Goal: Task Accomplishment & Management: Use online tool/utility

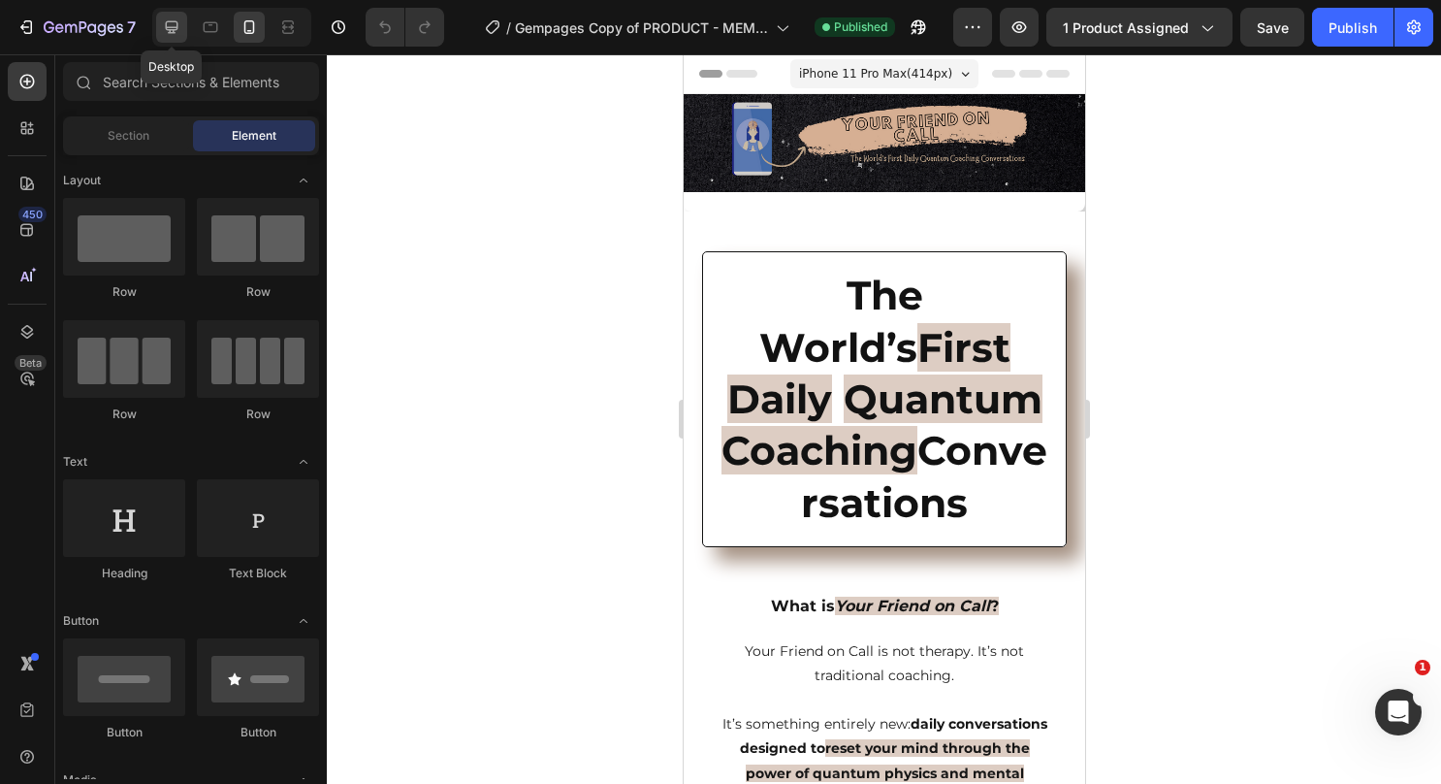
click at [174, 28] on icon at bounding box center [171, 26] width 19 height 19
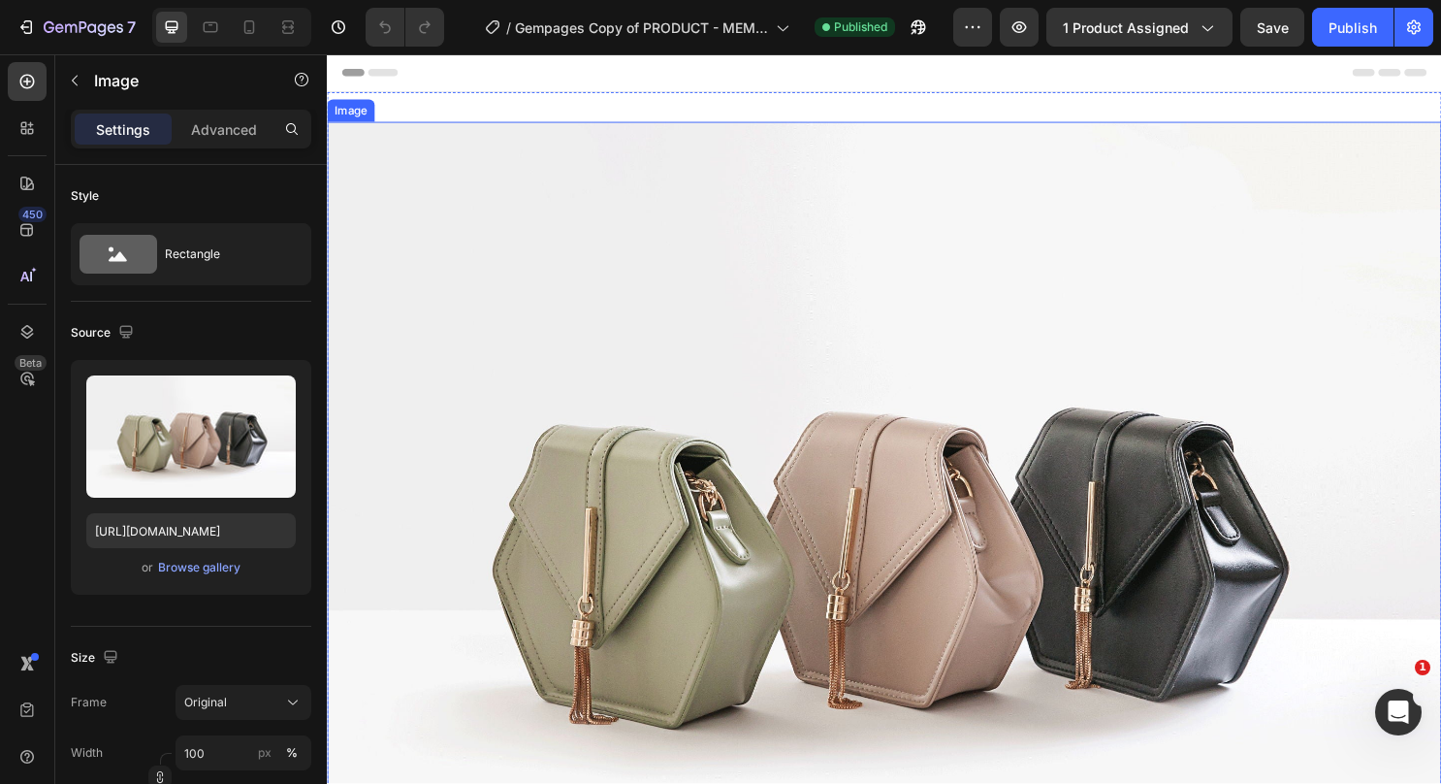
click at [782, 320] on img at bounding box center [909, 561] width 1164 height 873
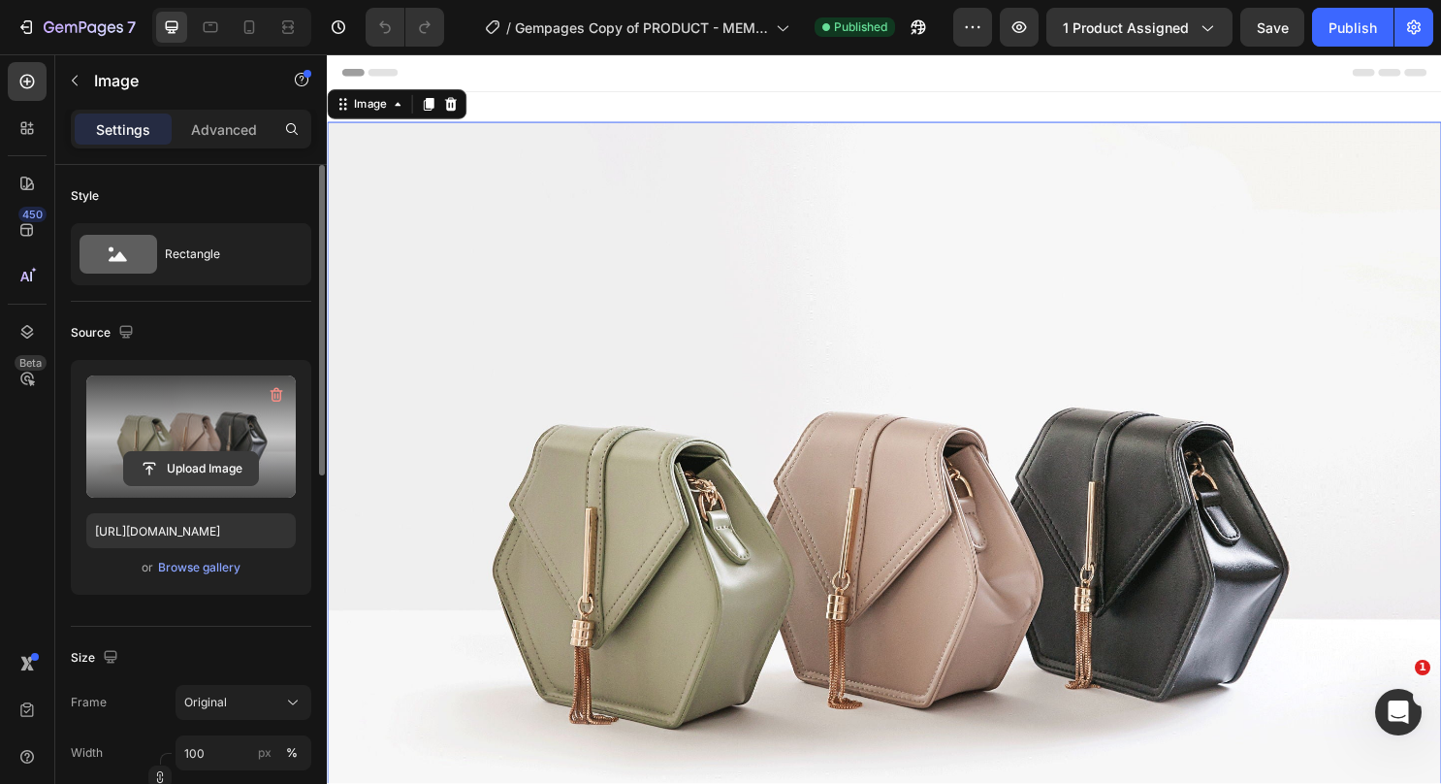
click at [178, 456] on input "file" at bounding box center [191, 468] width 134 height 33
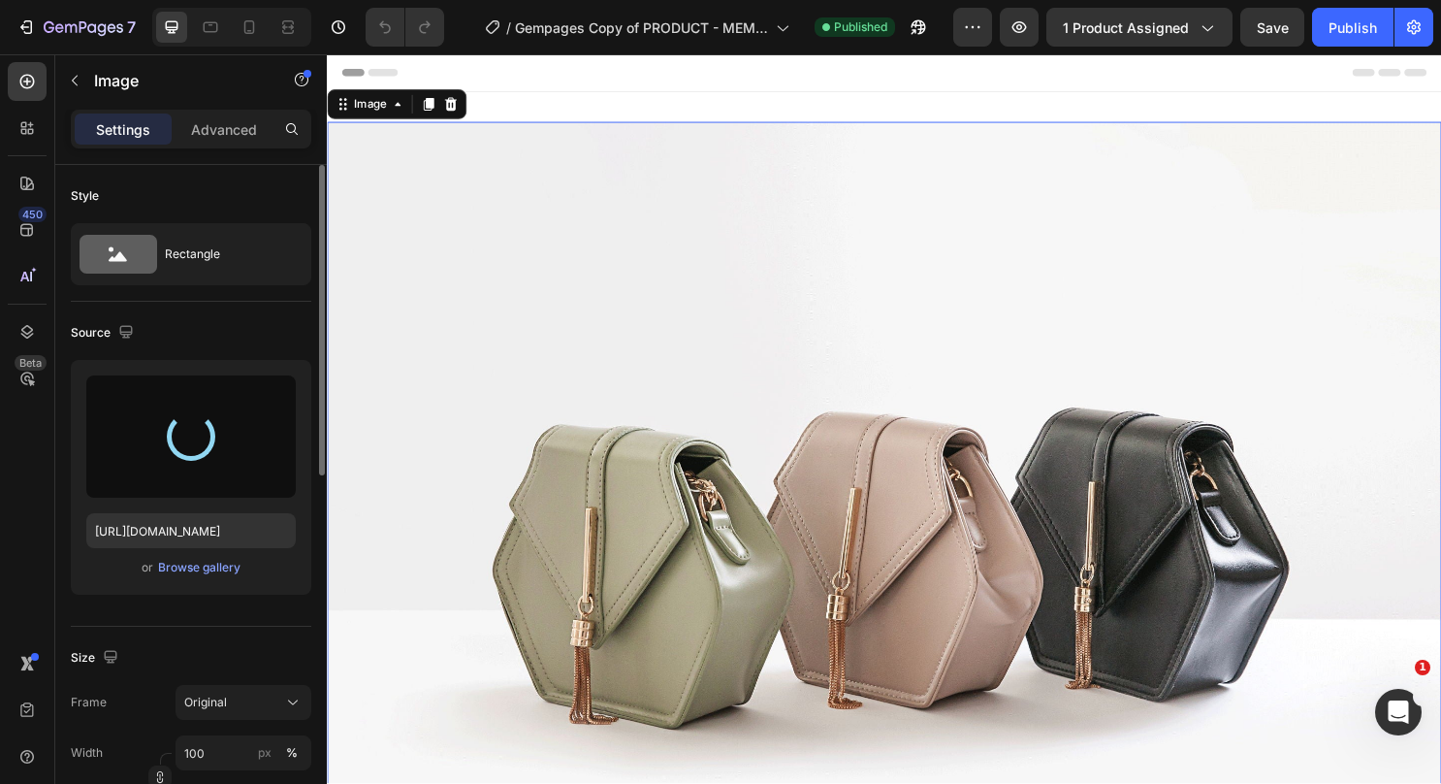
type input "[URL][DOMAIN_NAME]"
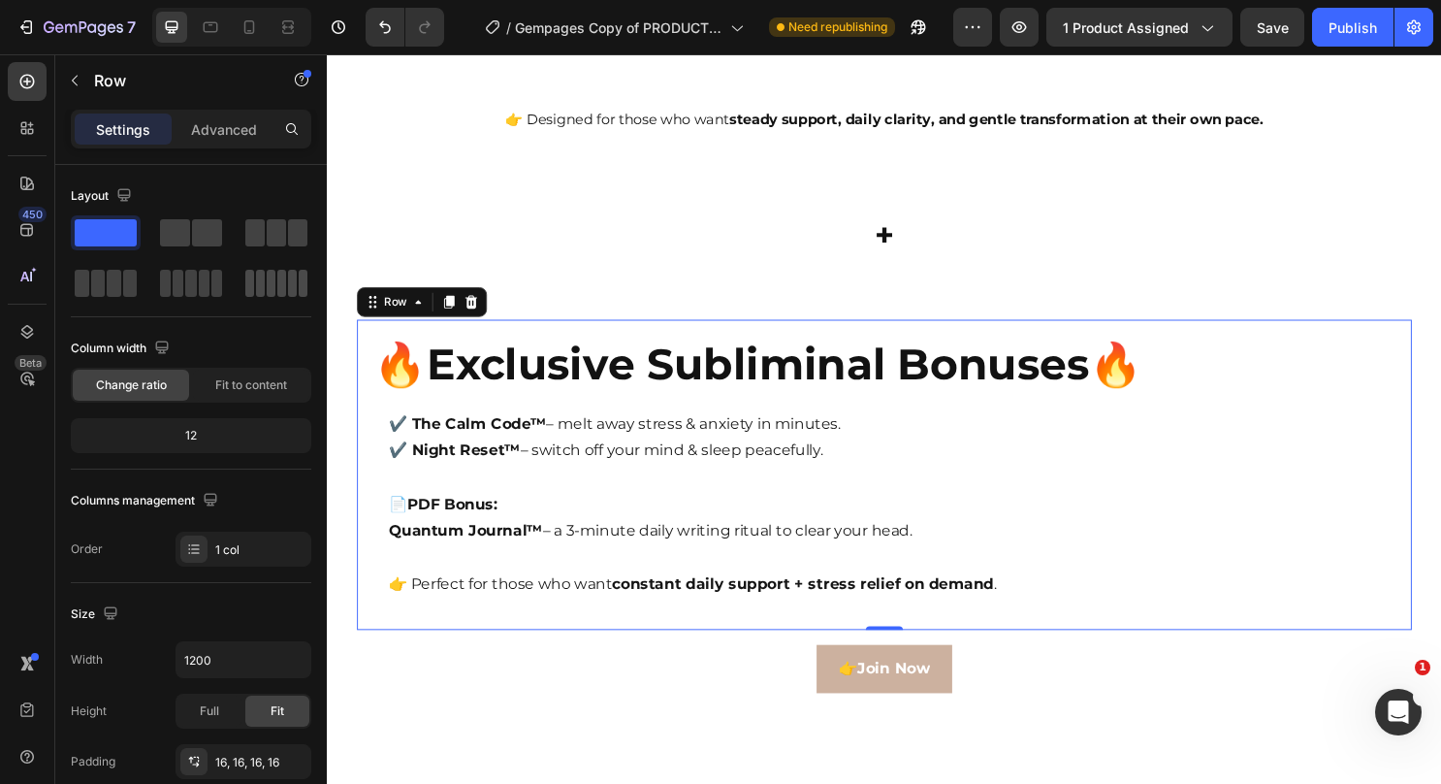
drag, startPoint x: 317, startPoint y: 402, endPoint x: 289, endPoint y: 287, distance: 117.9
click at [289, 287] on div "Layout Column width Change ratio Fit to content 12 Columns management Order 1 c…" at bounding box center [191, 502] width 272 height 674
click at [205, 128] on p "Advanced" at bounding box center [224, 129] width 66 height 20
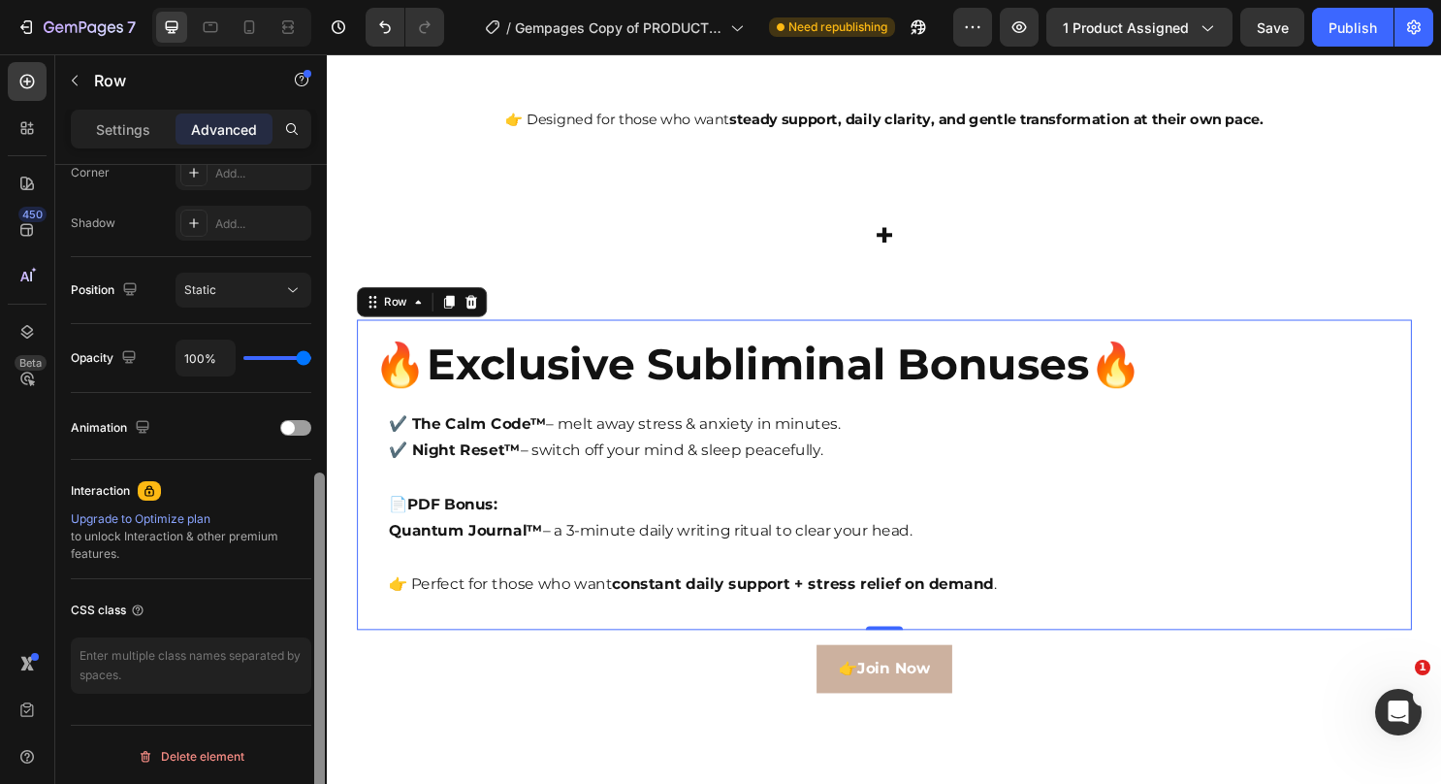
scroll to position [607, 0]
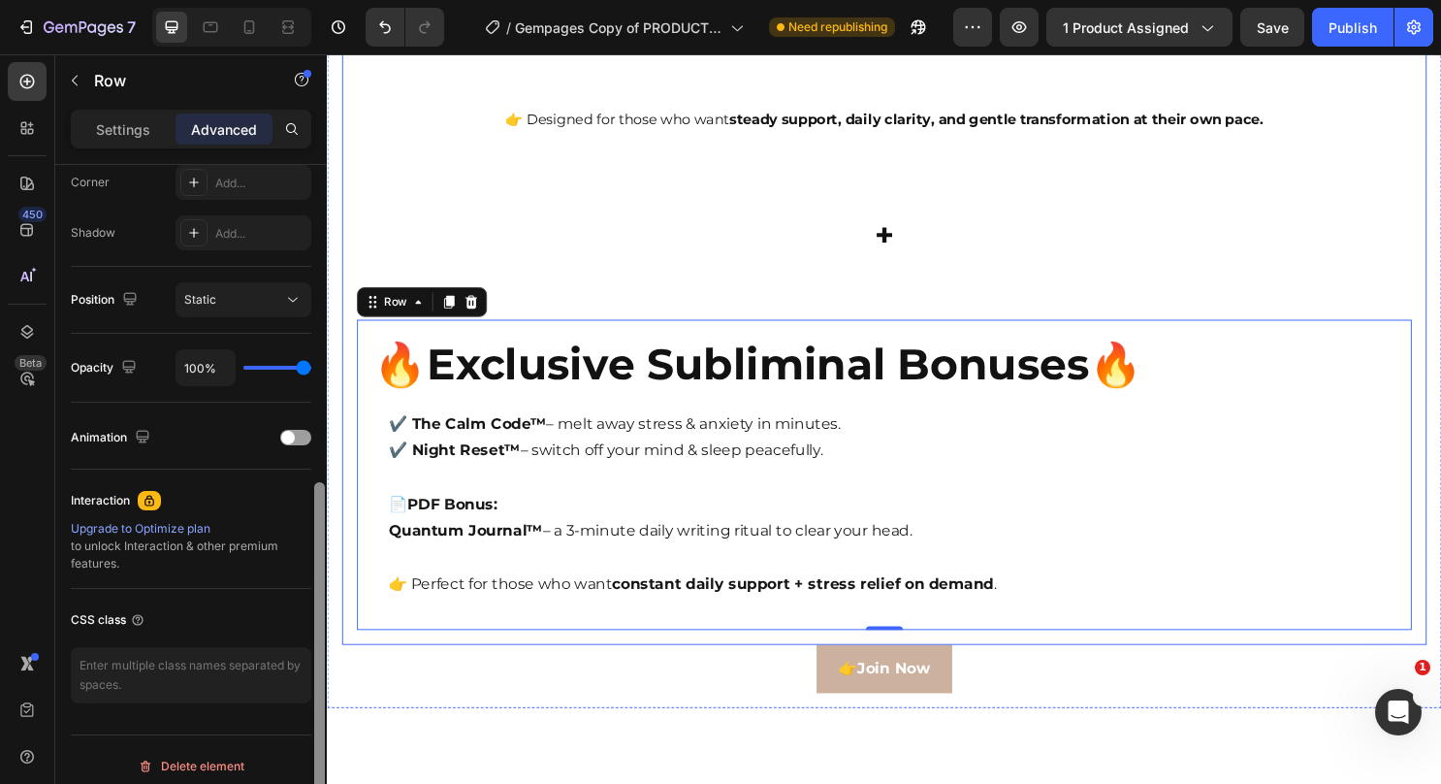
drag, startPoint x: 649, startPoint y: 439, endPoint x: 356, endPoint y: 134, distance: 423.3
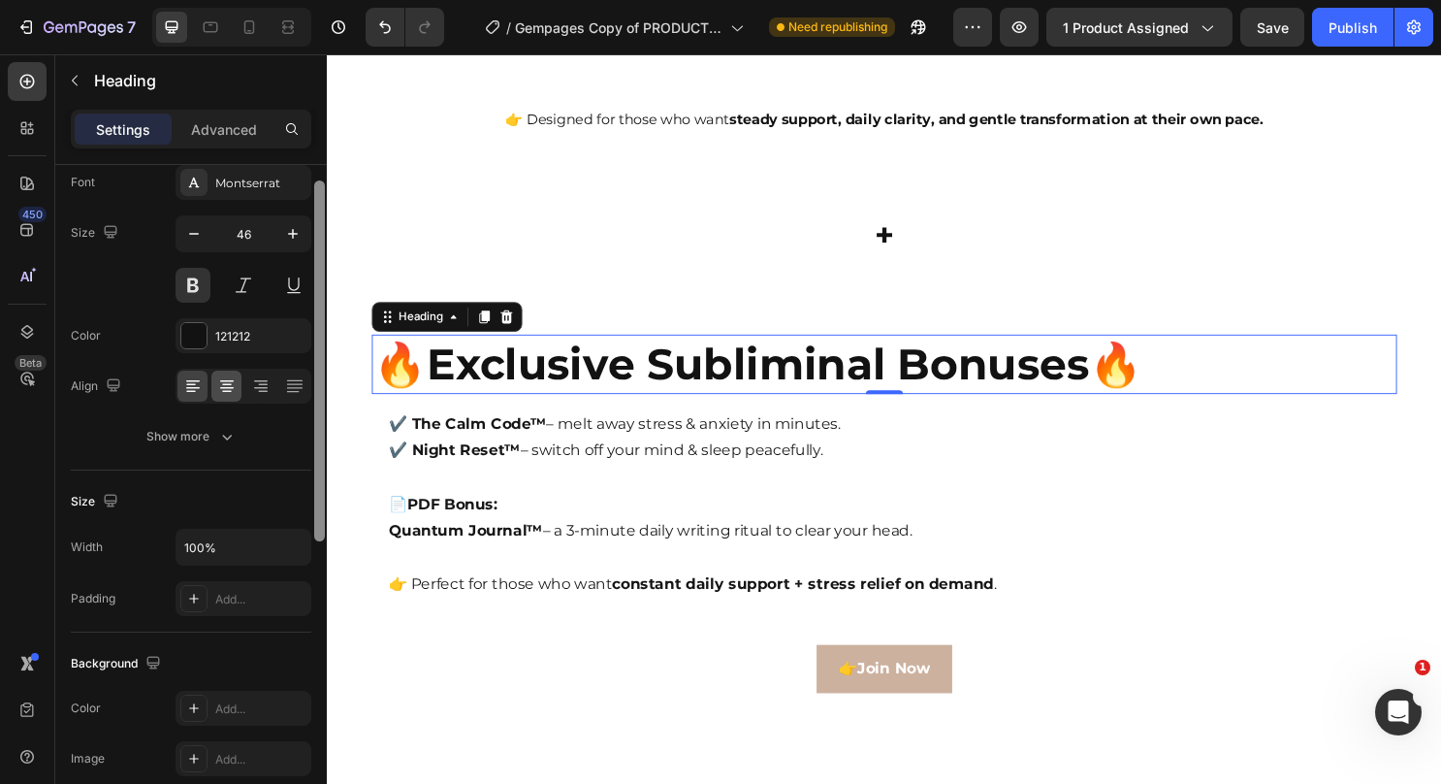
scroll to position [80, 0]
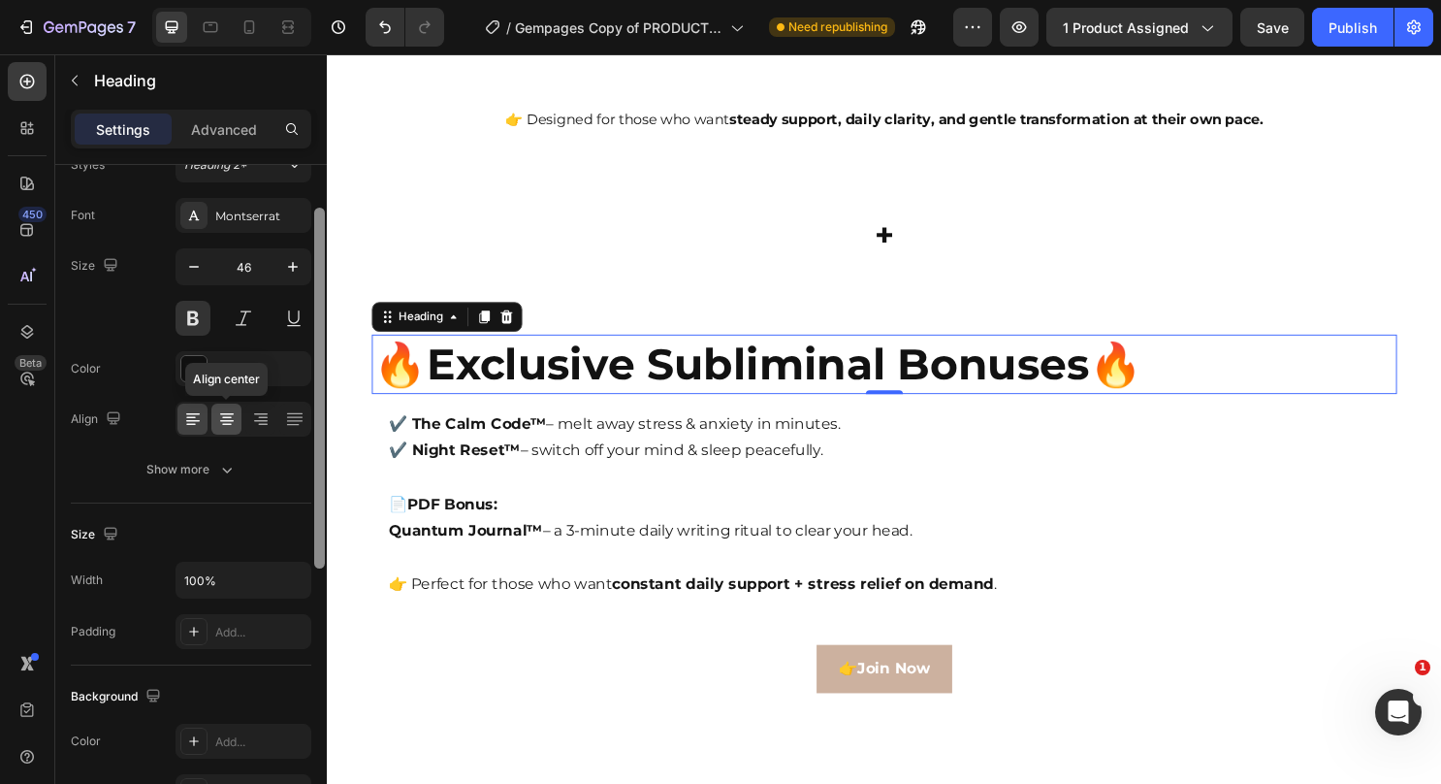
click at [233, 427] on icon at bounding box center [226, 418] width 19 height 19
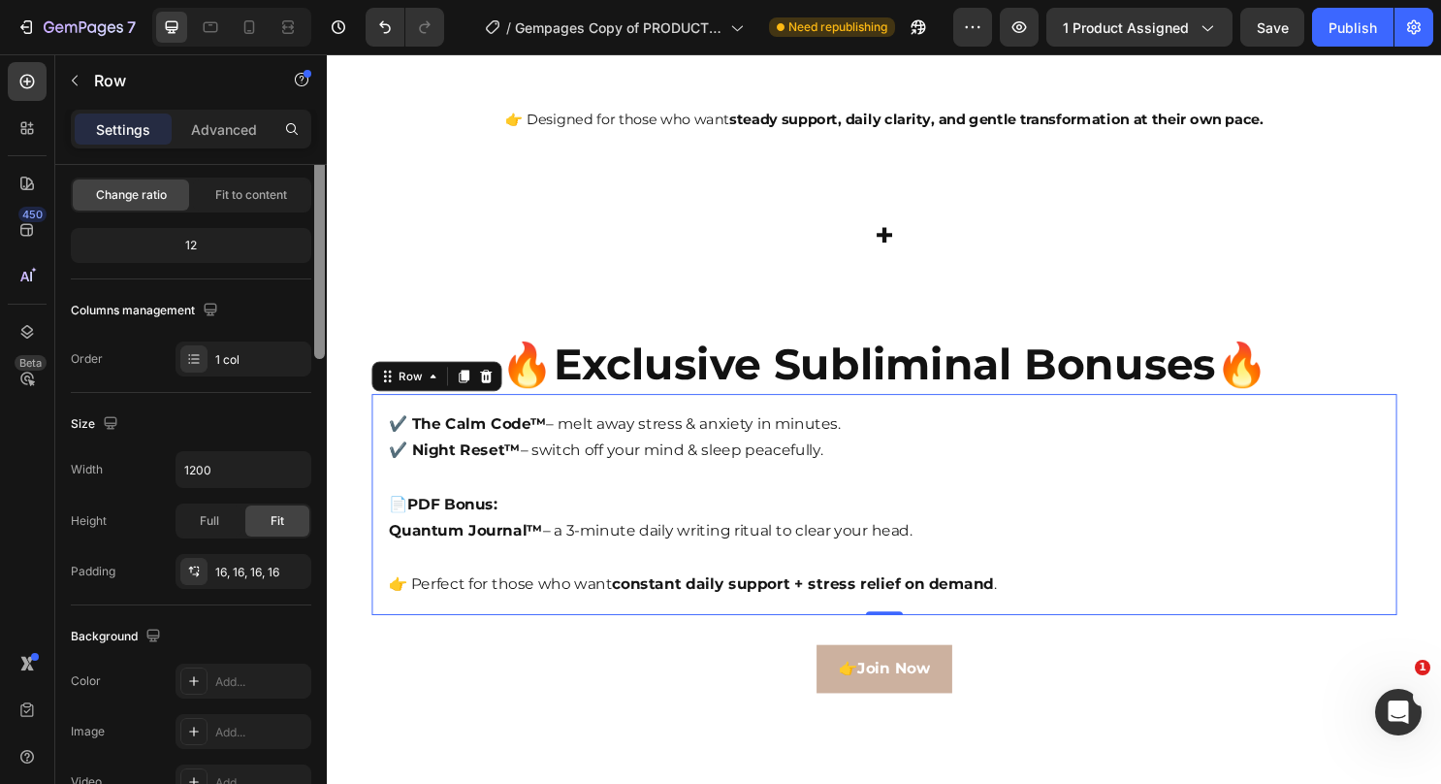
scroll to position [0, 0]
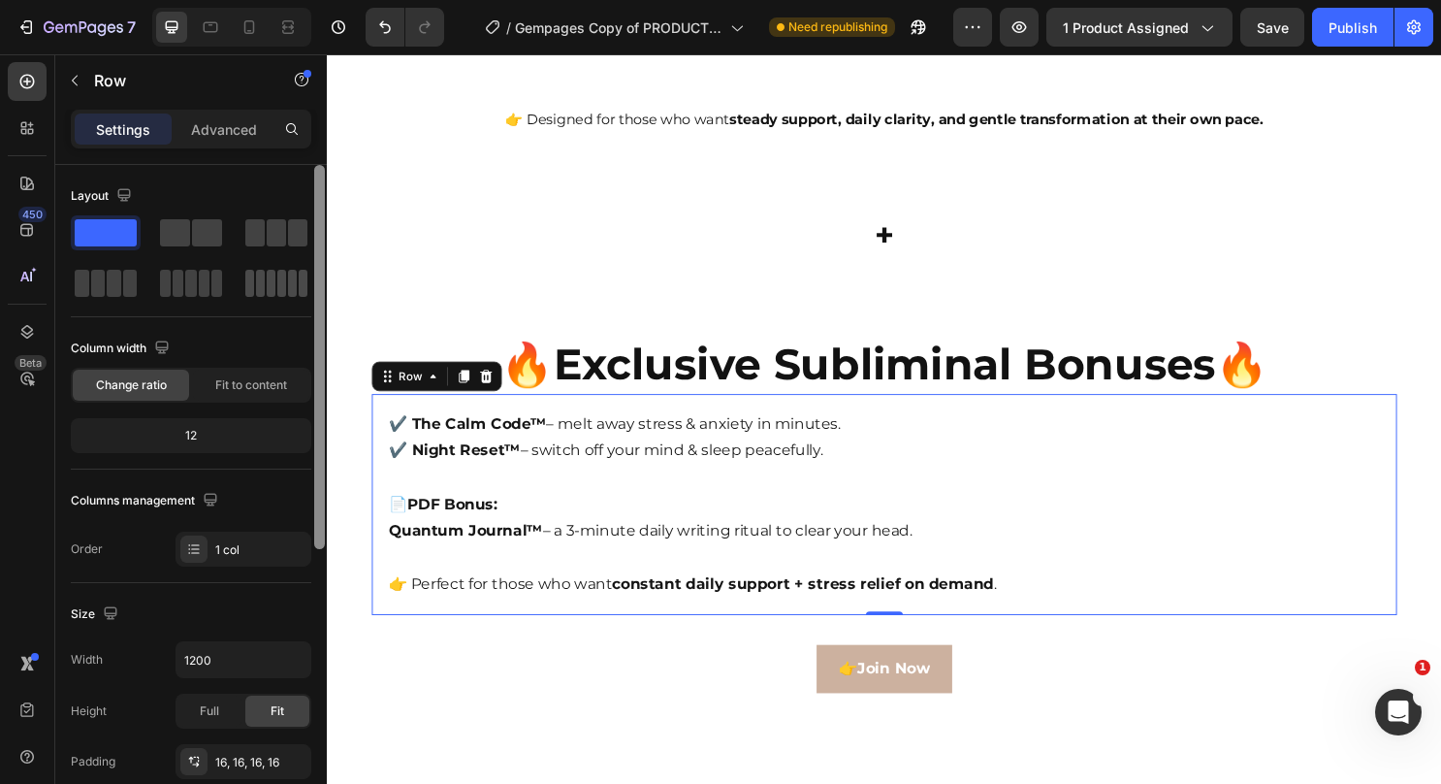
drag, startPoint x: 316, startPoint y: 435, endPoint x: 248, endPoint y: 299, distance: 151.8
click at [248, 299] on div "Layout Column width Change ratio Fit to content 12 Columns management Order 1 c…" at bounding box center [191, 502] width 272 height 674
click at [210, 124] on p "Advanced" at bounding box center [224, 129] width 66 height 20
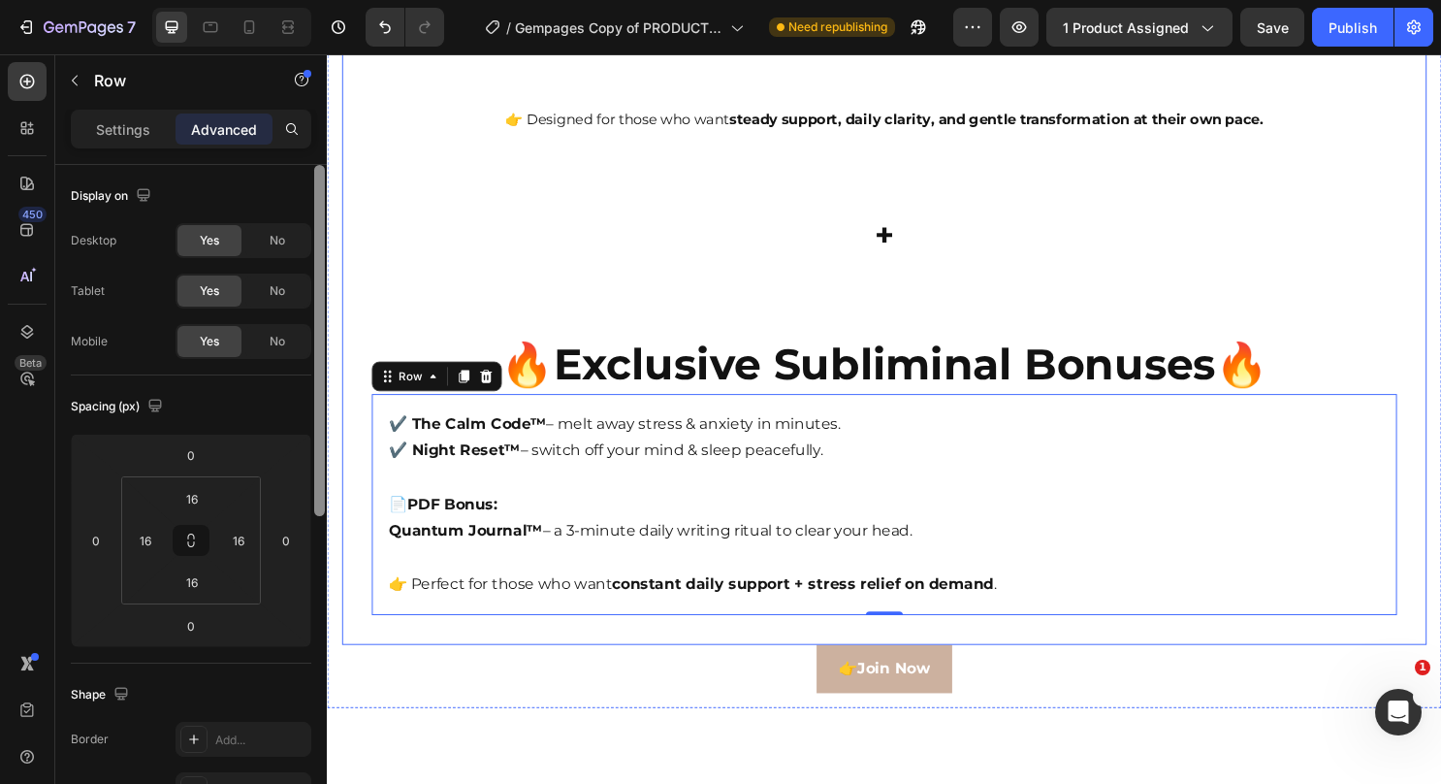
drag, startPoint x: 649, startPoint y: 565, endPoint x: 378, endPoint y: 411, distance: 311.0
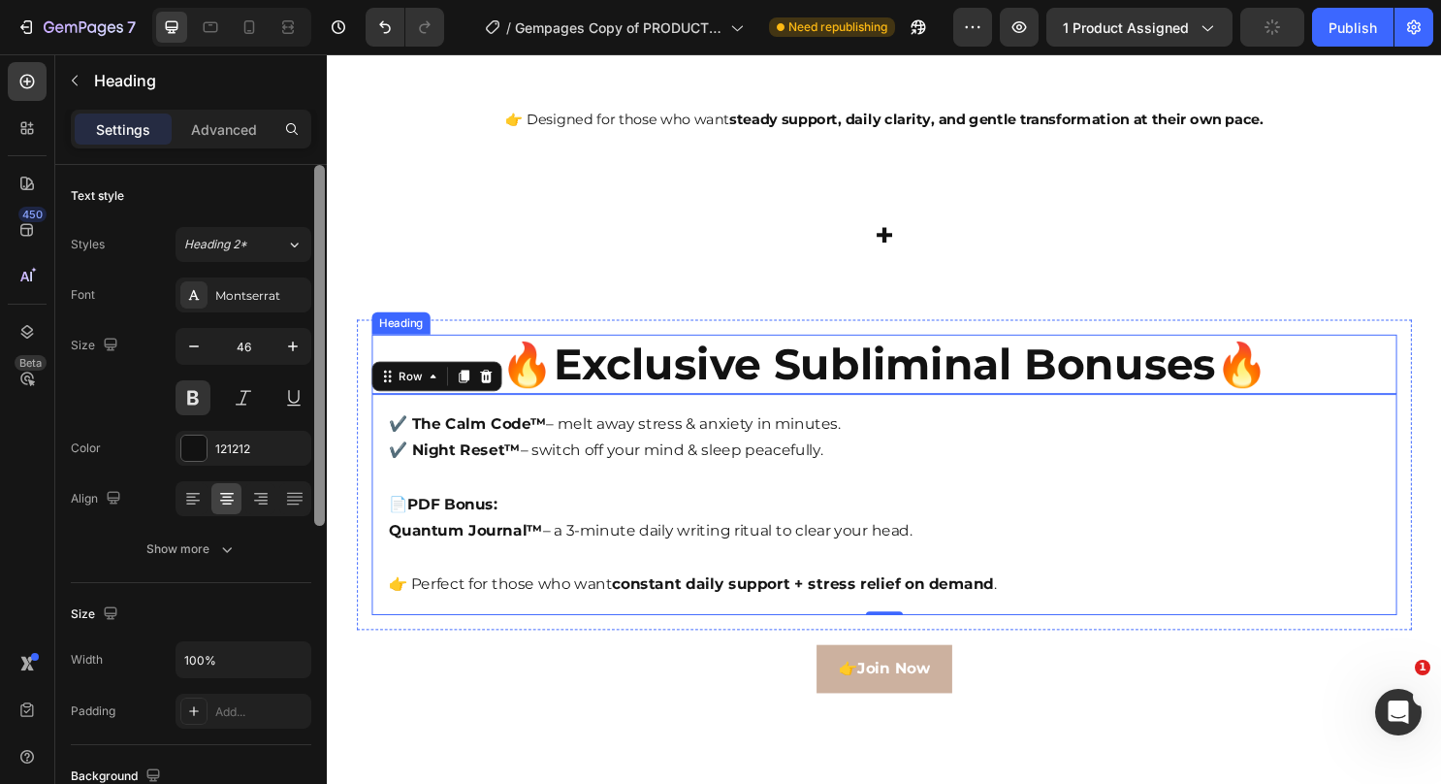
click at [1066, 399] on h2 "🔥Exclusive Subliminal Bonuses🔥" at bounding box center [908, 378] width 1071 height 62
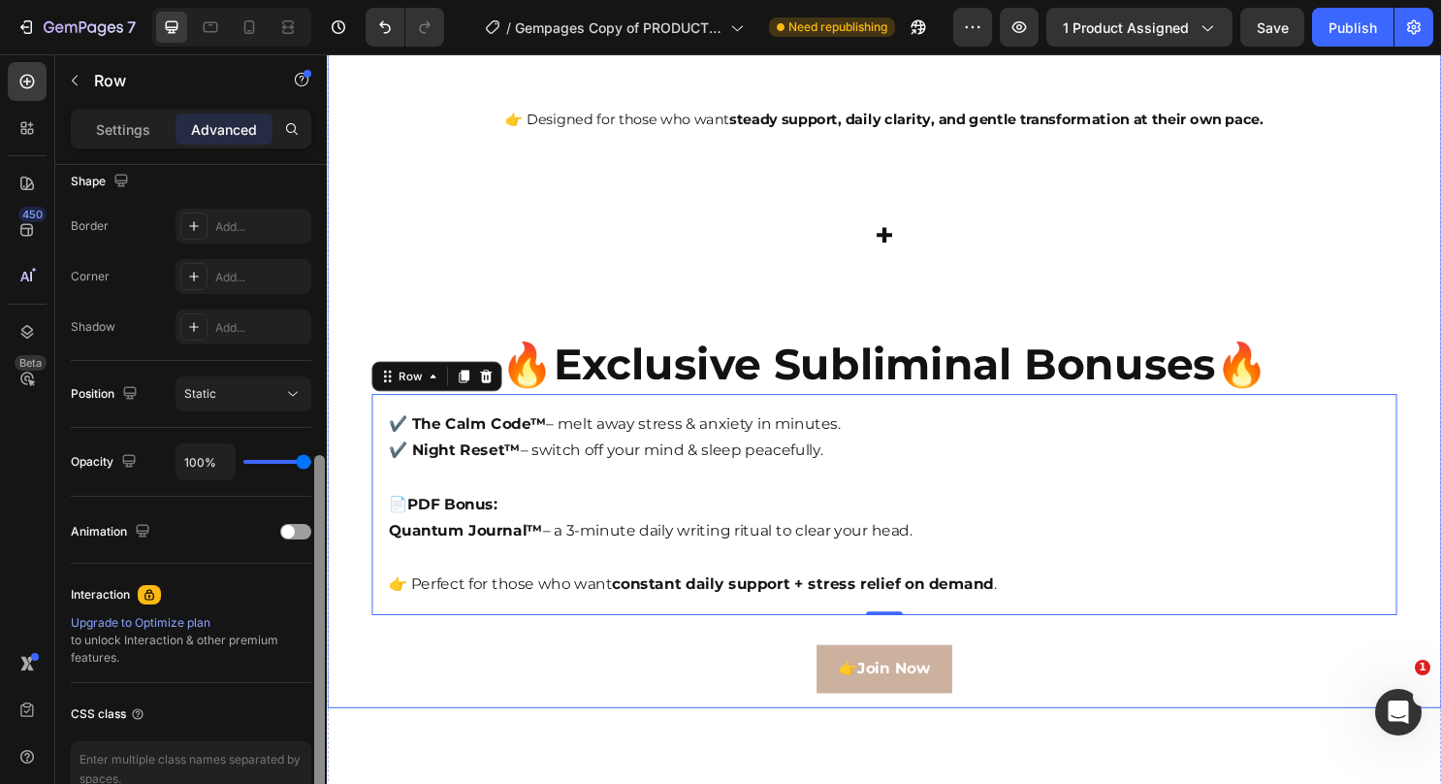
drag, startPoint x: 314, startPoint y: 381, endPoint x: 308, endPoint y: 644, distance: 262.9
click at [308, 644] on div "Display on Desktop Yes No Tablet Yes No Mobile Yes No Spacing (px) 0 0 0 0 16 1…" at bounding box center [191, 502] width 272 height 674
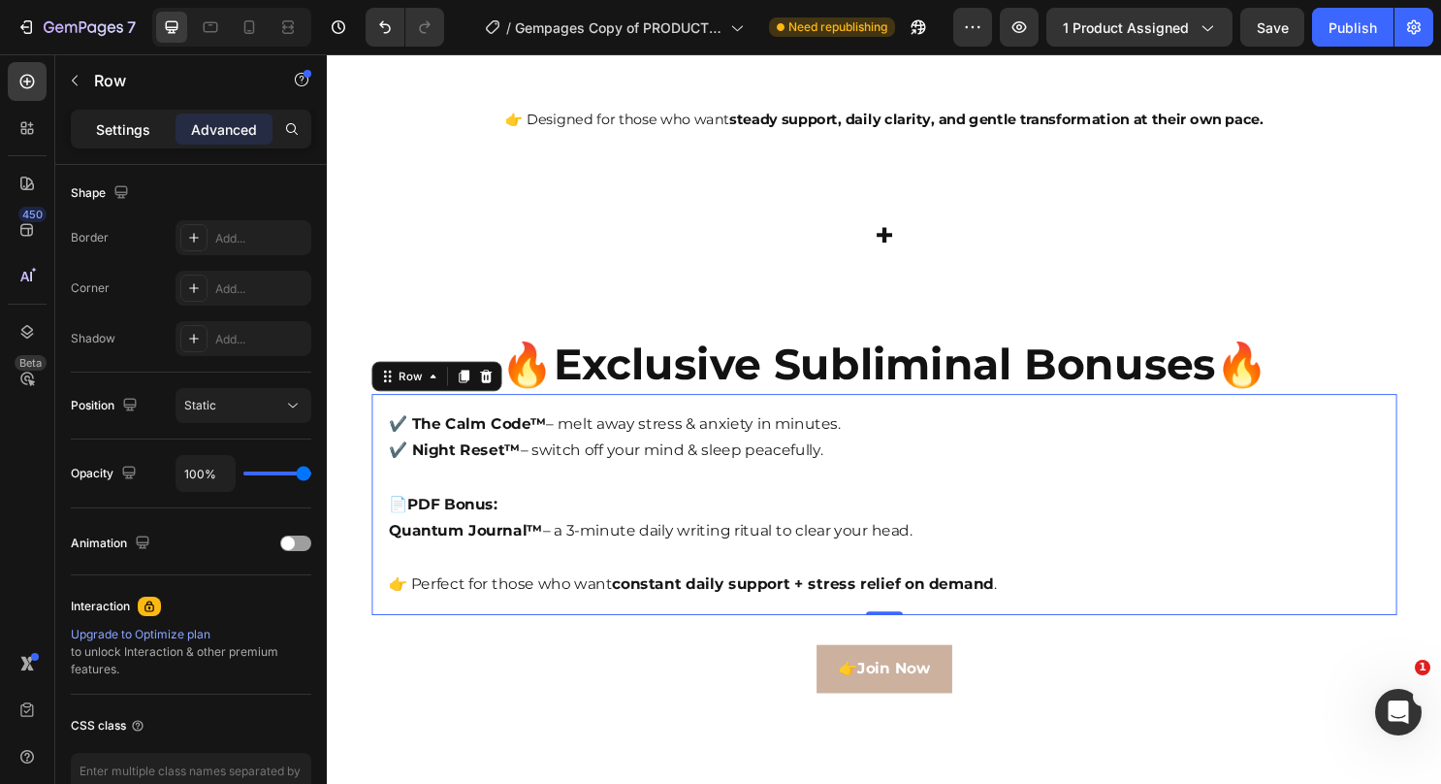
click at [136, 130] on p "Settings" at bounding box center [123, 129] width 54 height 20
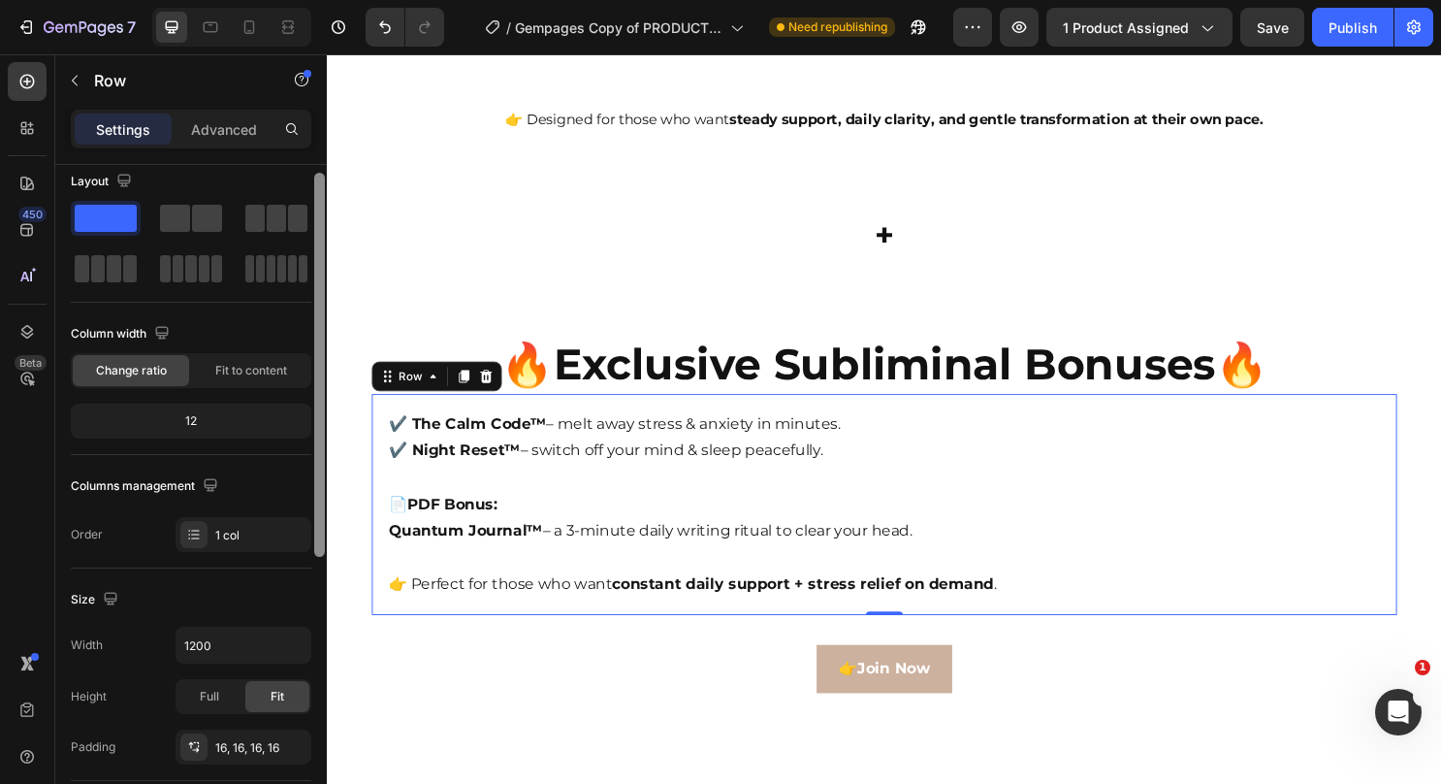
scroll to position [0, 0]
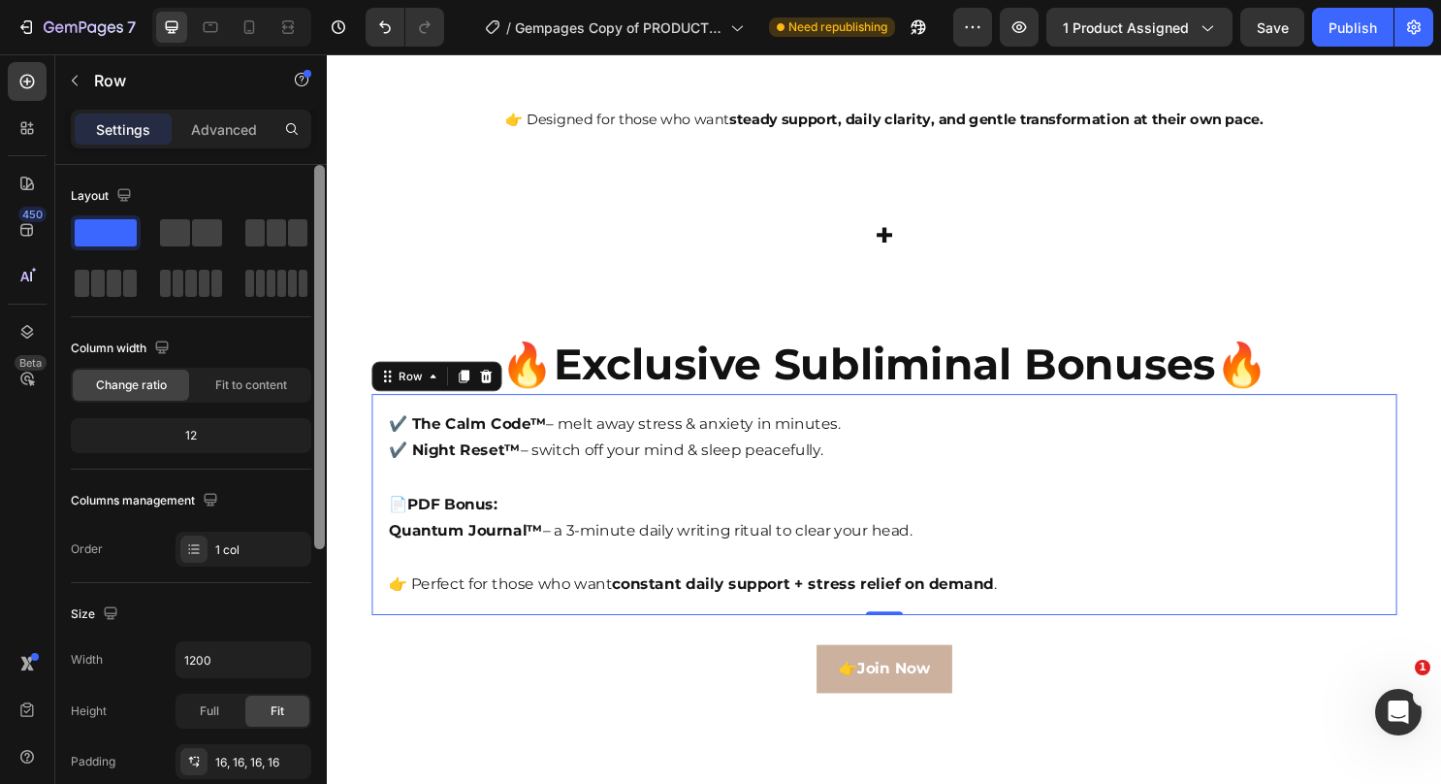
drag, startPoint x: 320, startPoint y: 503, endPoint x: 314, endPoint y: 141, distance: 362.8
click at [314, 141] on div "Settings Advanced Layout Column width Change ratio Fit to content 12 Columns ma…" at bounding box center [191, 474] width 272 height 729
click at [239, 115] on div "Advanced" at bounding box center [224, 128] width 97 height 31
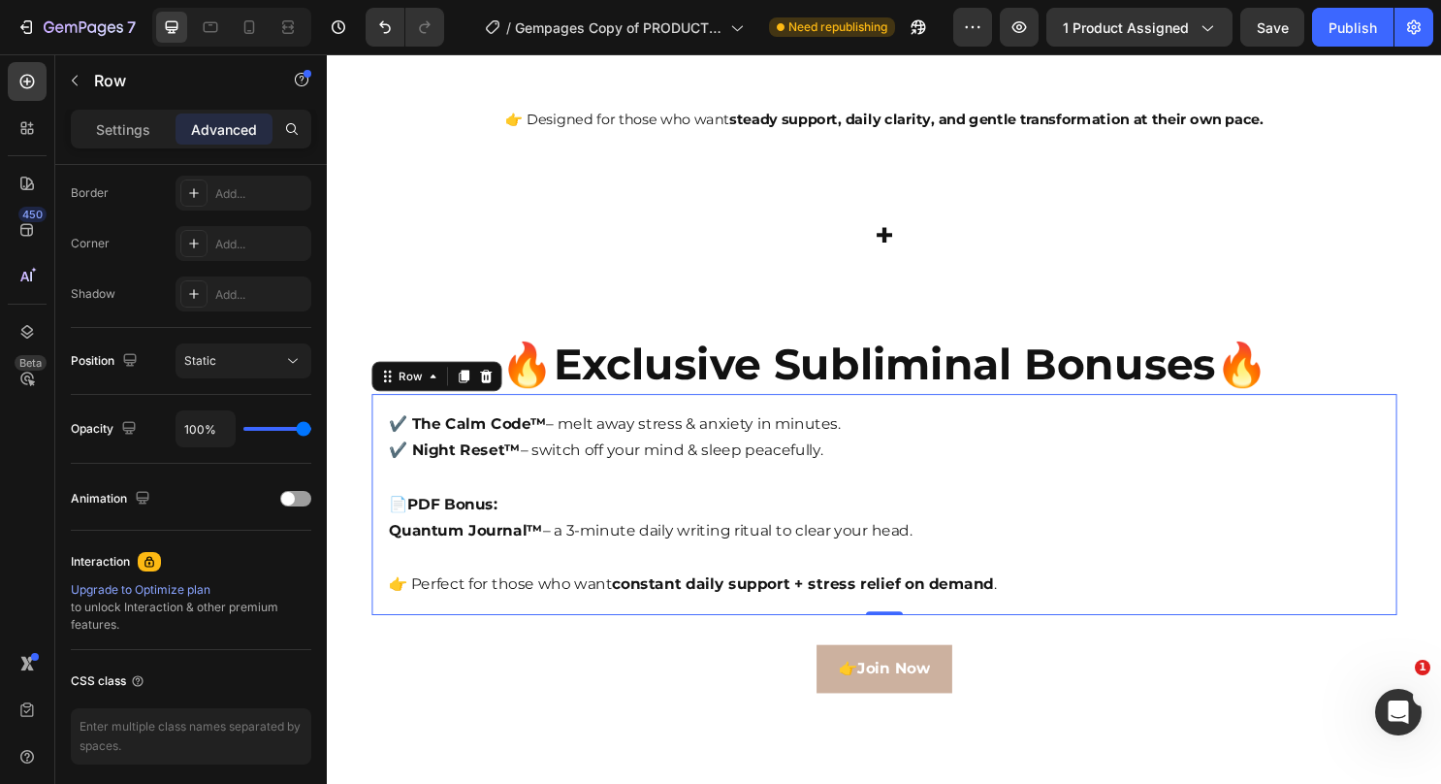
drag, startPoint x: 320, startPoint y: 225, endPoint x: 287, endPoint y: 250, distance: 41.5
click at [287, 250] on div "Display on Desktop Yes No Tablet Yes No Mobile Yes No Spacing (px) 0 0 0 0 16 1…" at bounding box center [191, 502] width 272 height 674
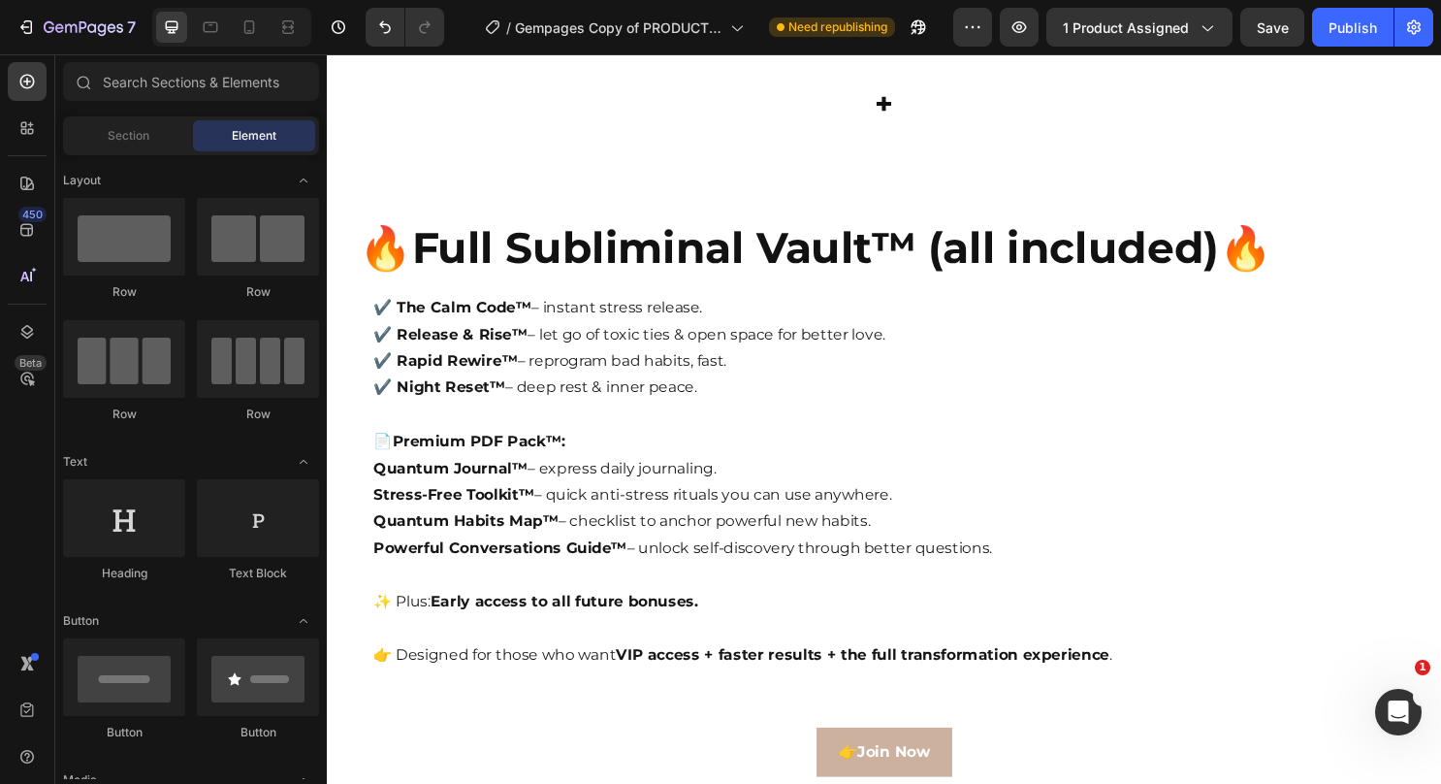
scroll to position [6682, 0]
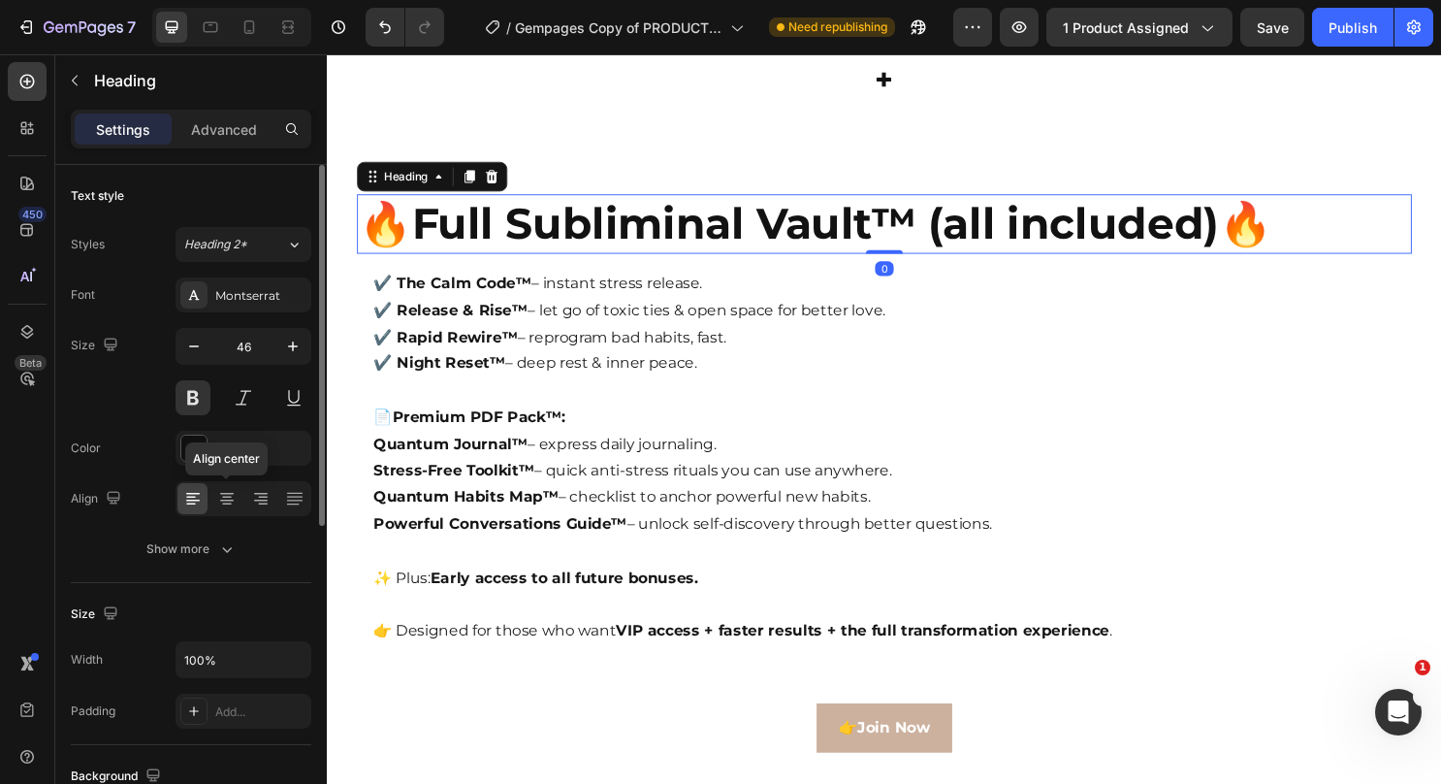
click at [218, 483] on div at bounding box center [226, 498] width 30 height 31
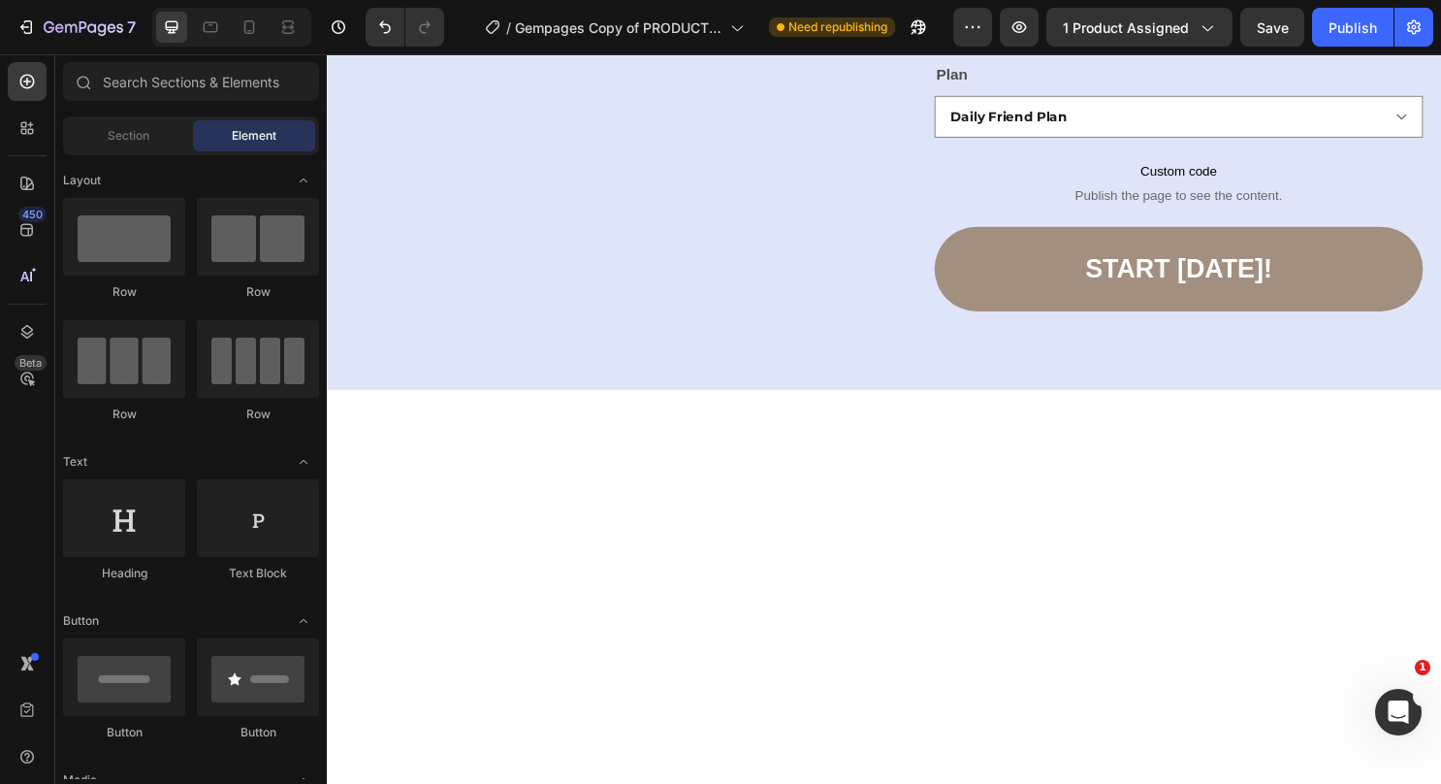
scroll to position [13038, 0]
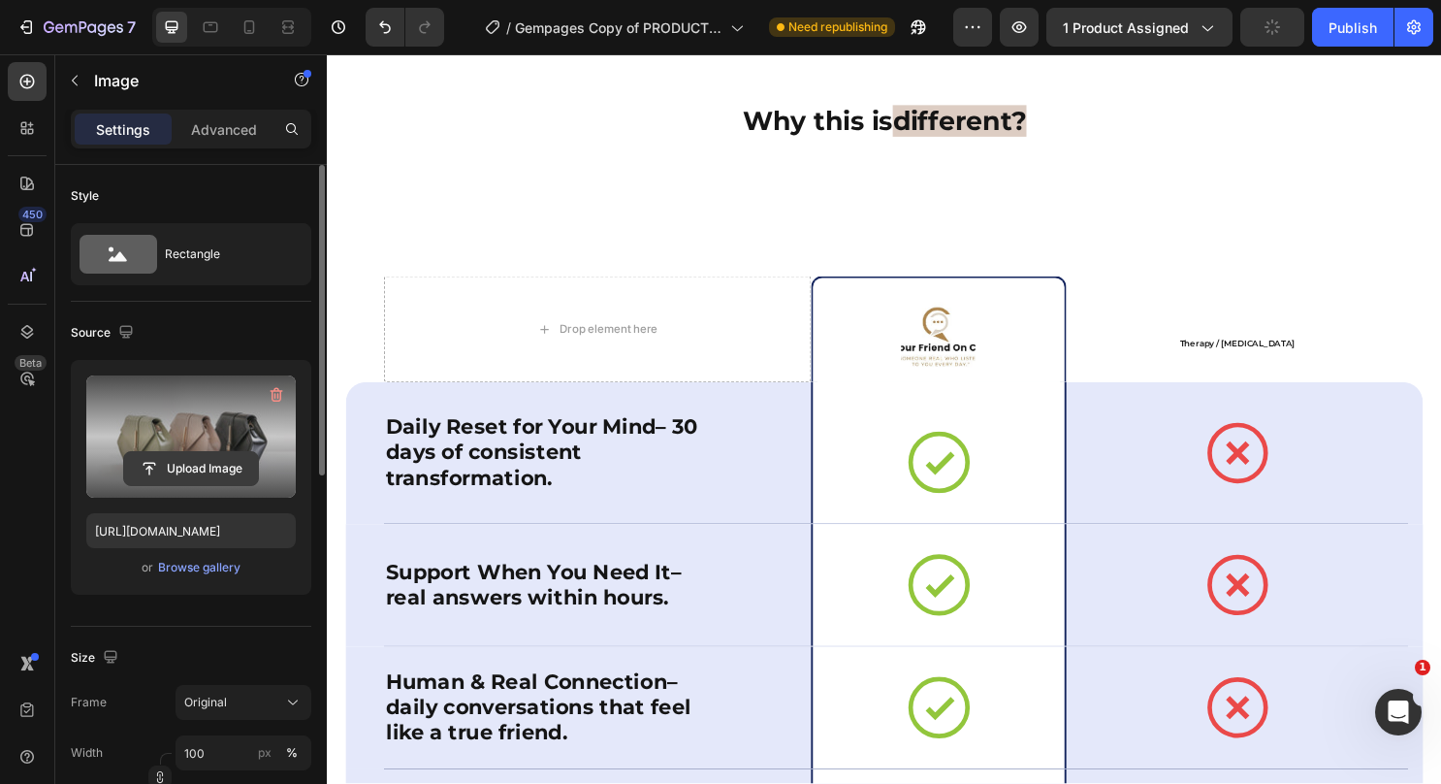
click at [189, 477] on input "file" at bounding box center [191, 468] width 134 height 33
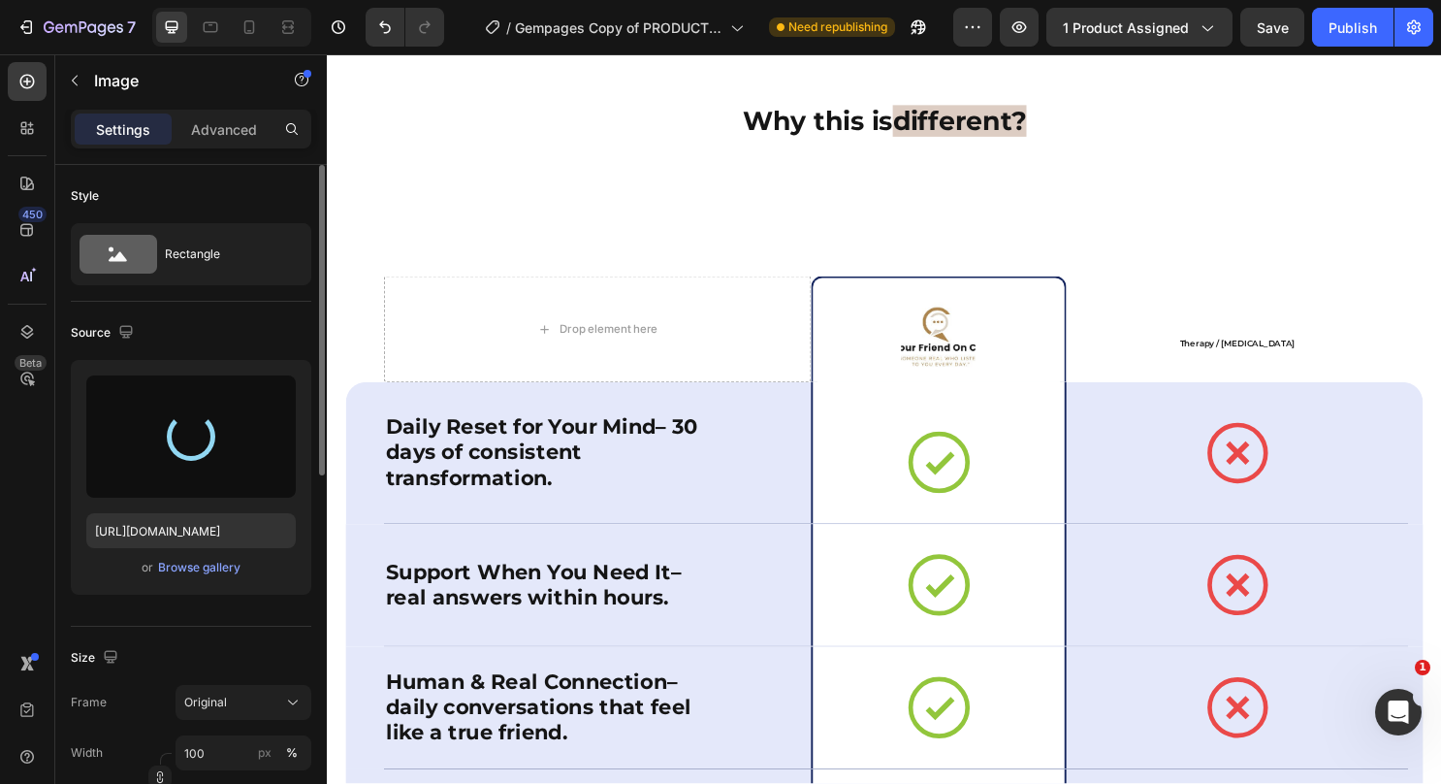
type input "[URL][DOMAIN_NAME]"
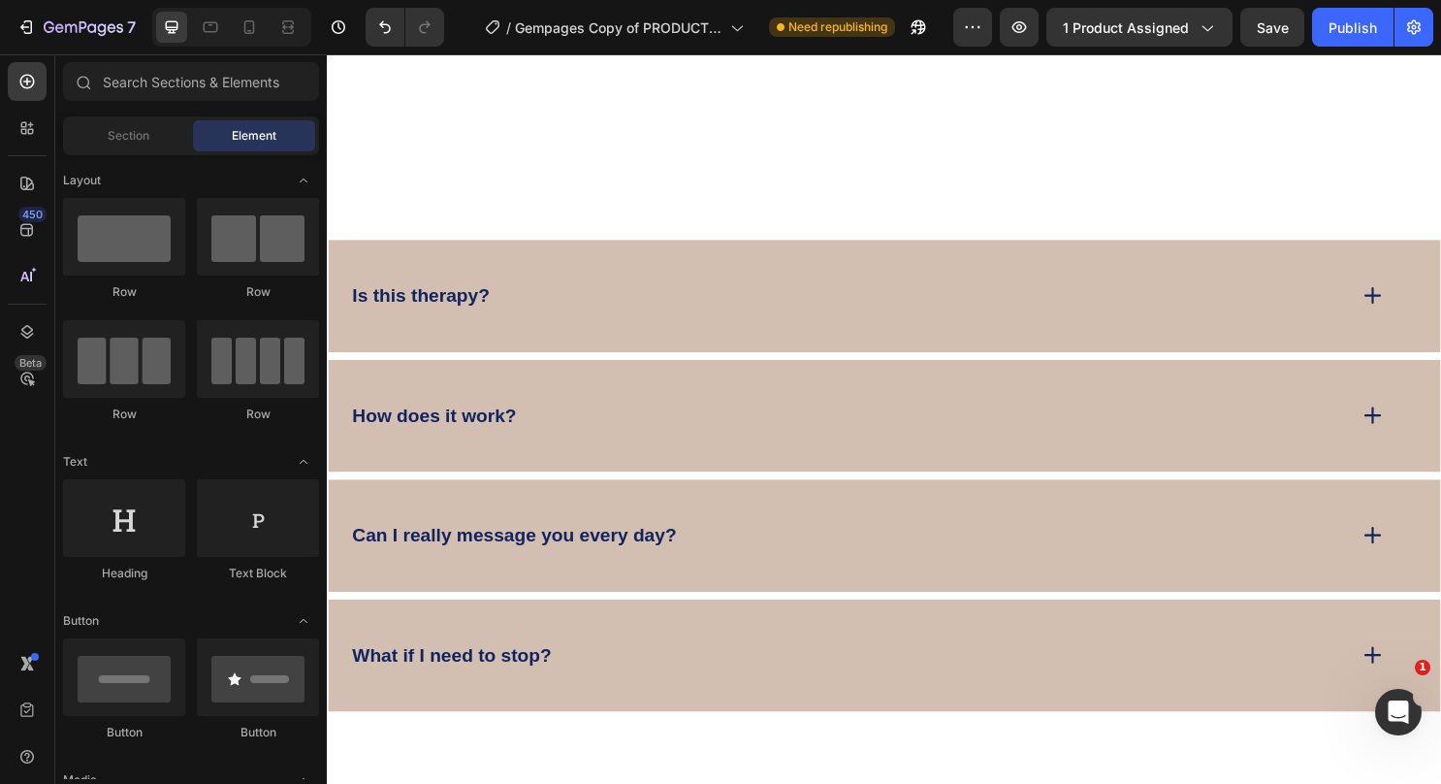
scroll to position [15436, 0]
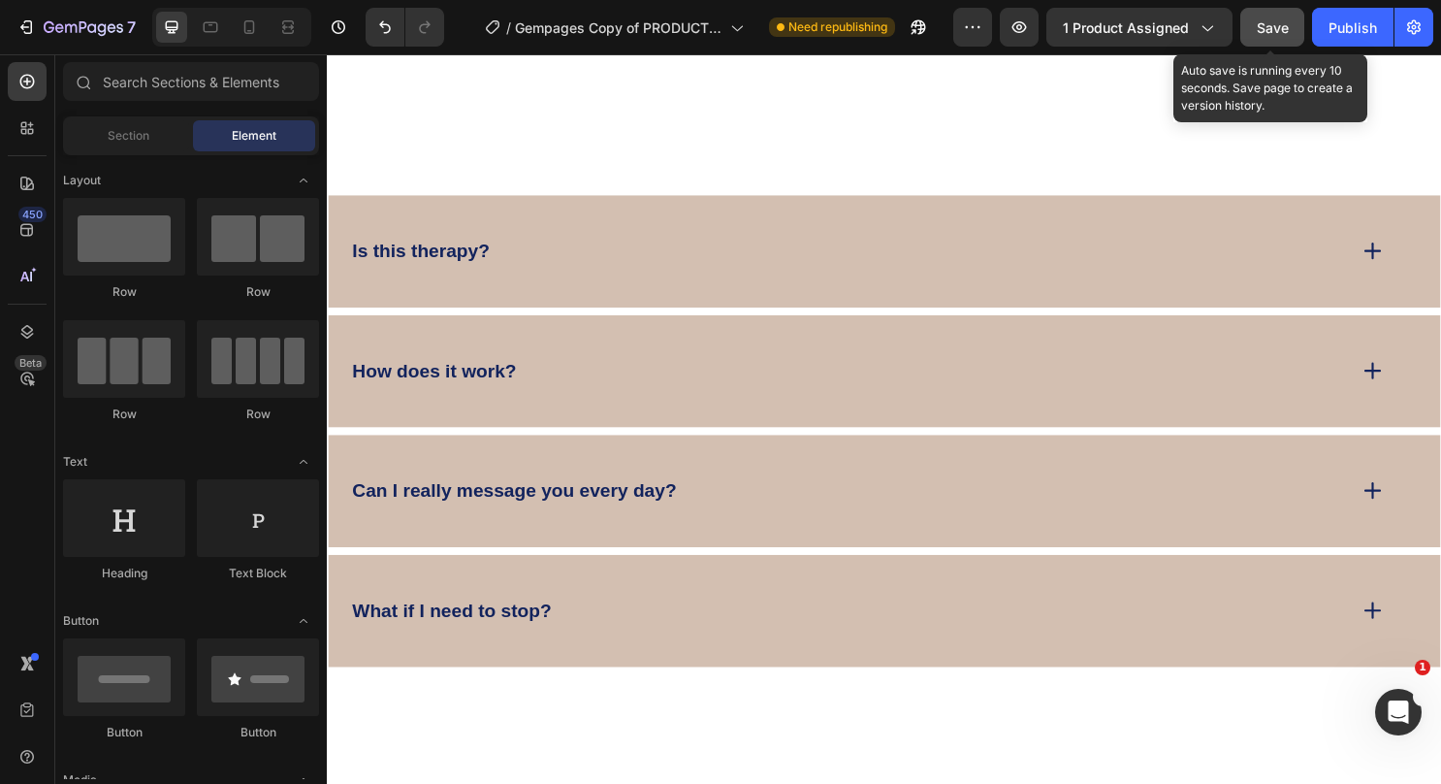
click at [1288, 13] on button "Save" at bounding box center [1273, 27] width 64 height 39
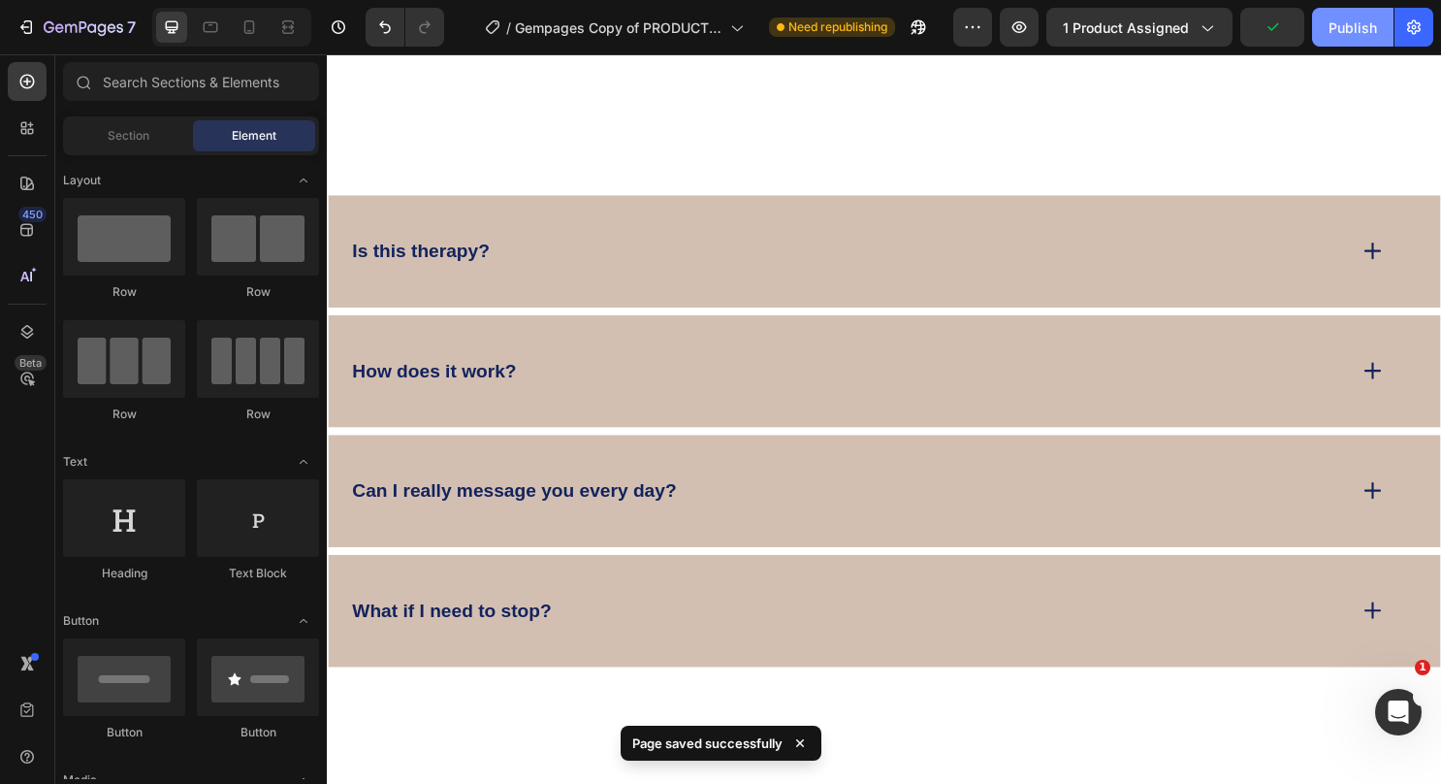
click at [1327, 41] on button "Publish" at bounding box center [1352, 27] width 81 height 39
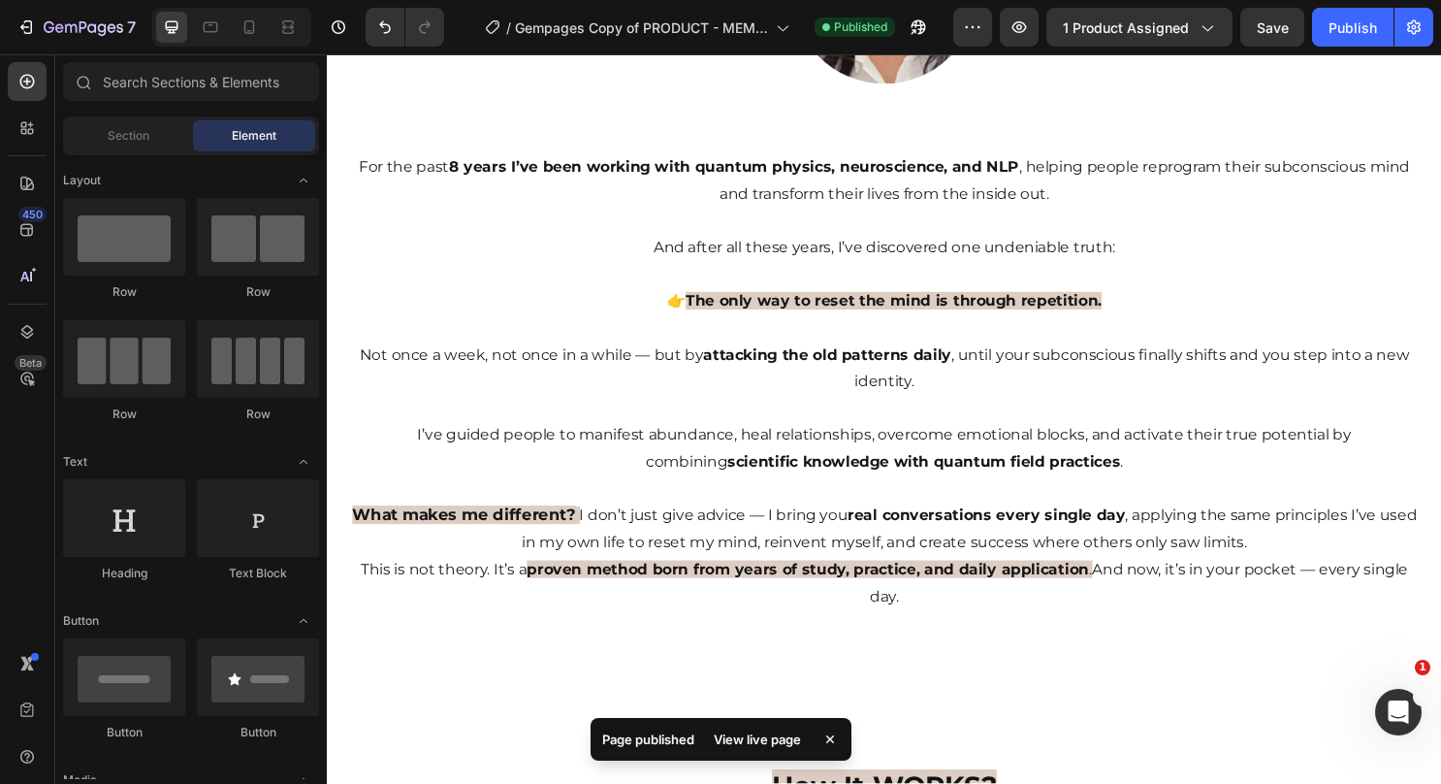
scroll to position [0, 0]
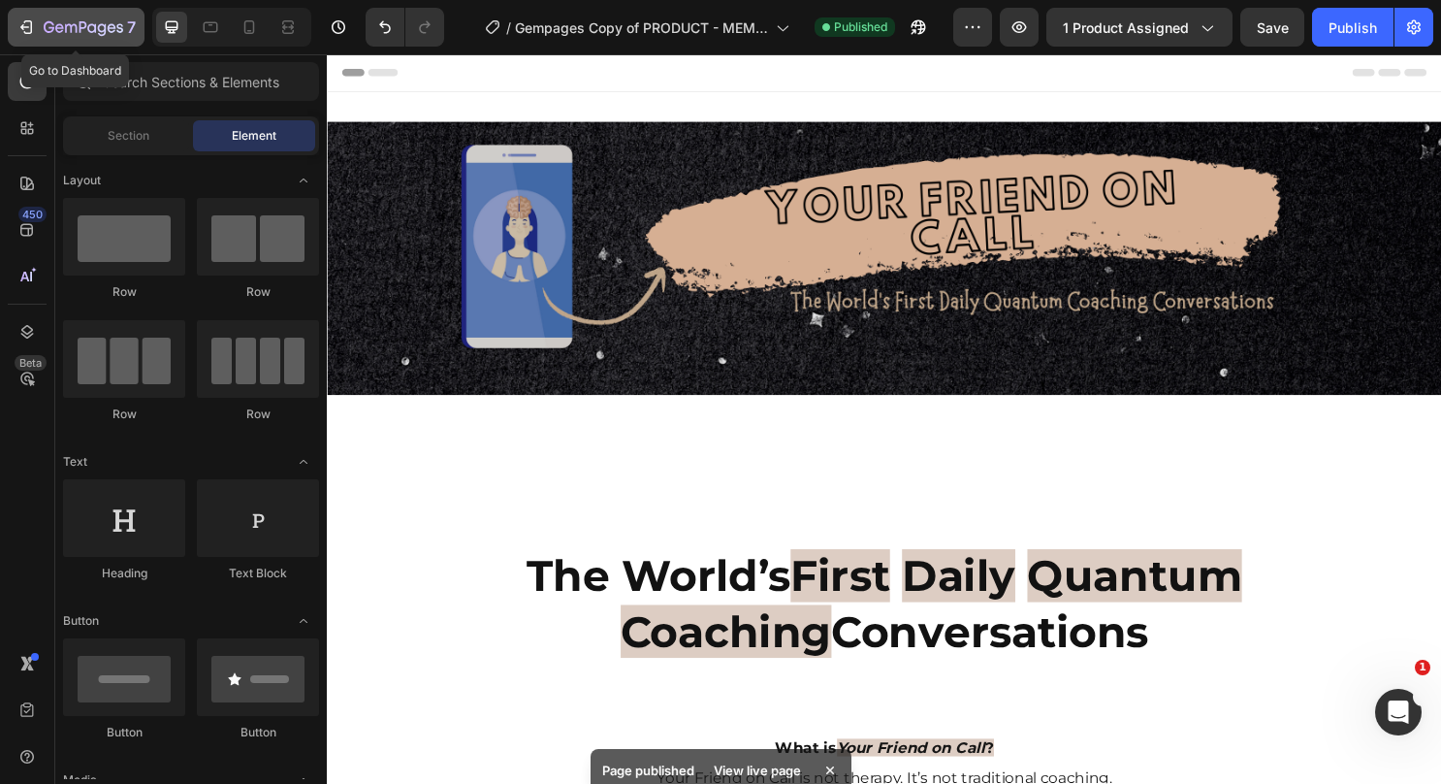
click at [33, 38] on div "7" at bounding box center [75, 27] width 119 height 23
